Goal: Task Accomplishment & Management: Manage account settings

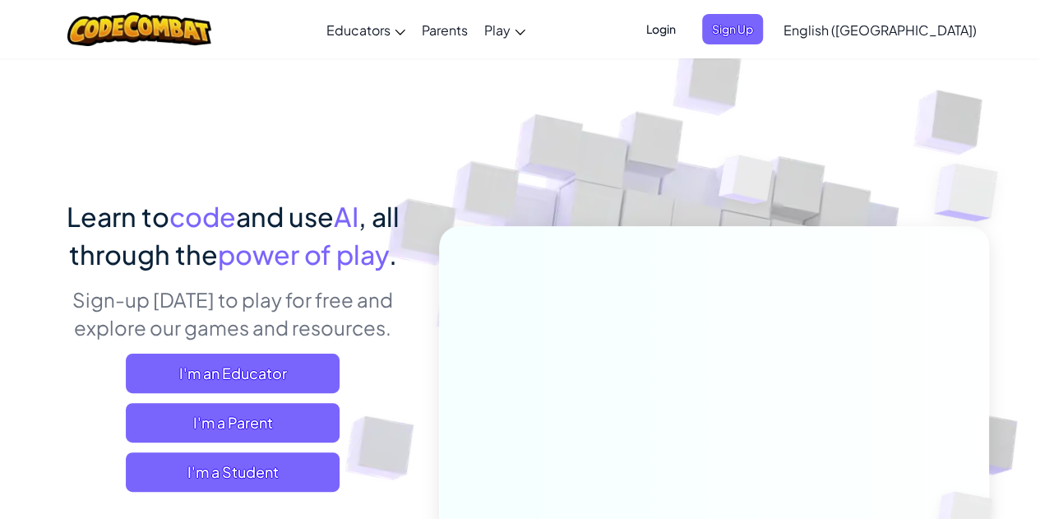
drag, startPoint x: 763, startPoint y: 29, endPoint x: 772, endPoint y: 44, distance: 17.3
click at [686, 44] on span "Login" at bounding box center [660, 29] width 49 height 30
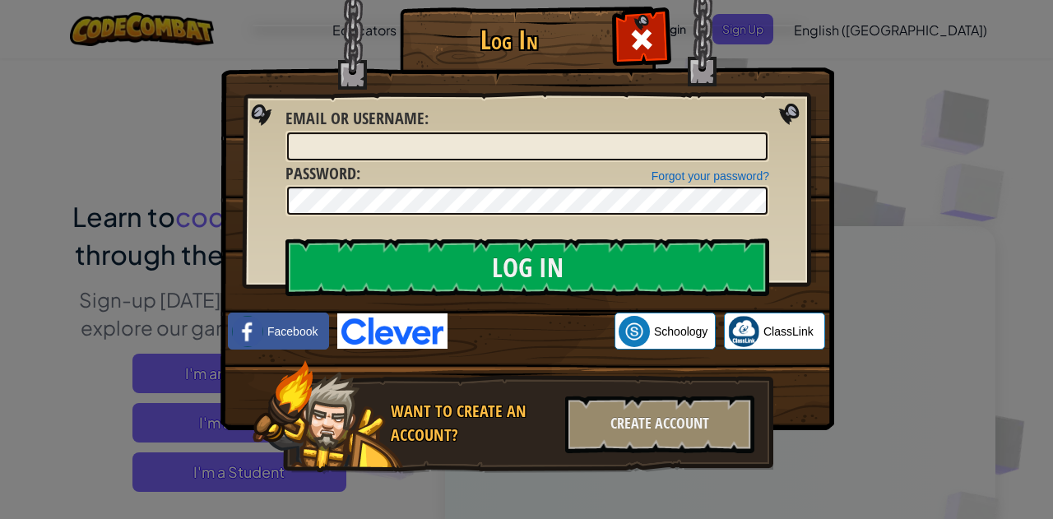
click at [380, 131] on div at bounding box center [527, 146] width 484 height 31
click at [382, 146] on input "Email or Username :" at bounding box center [527, 146] width 480 height 28
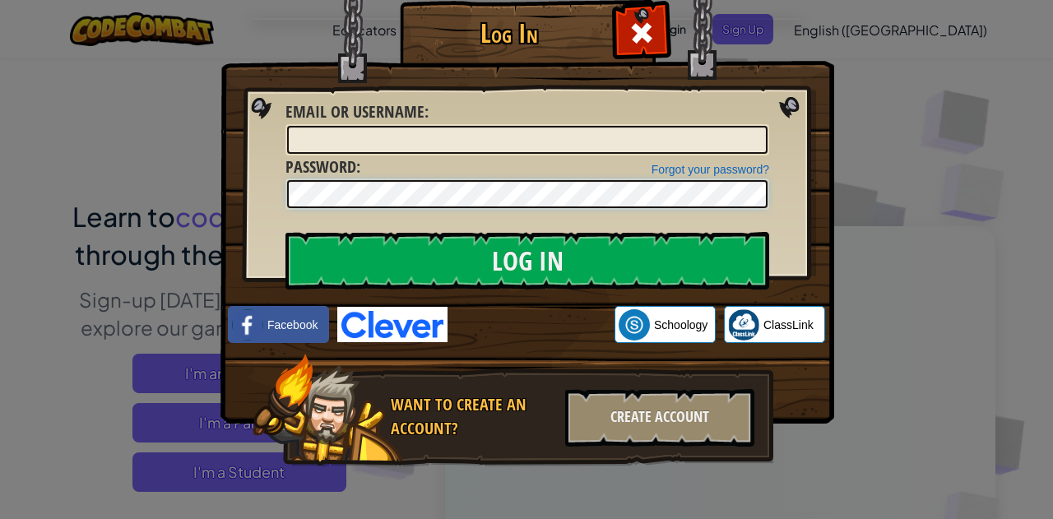
scroll to position [8, 0]
